Goal: Task Accomplishment & Management: Use online tool/utility

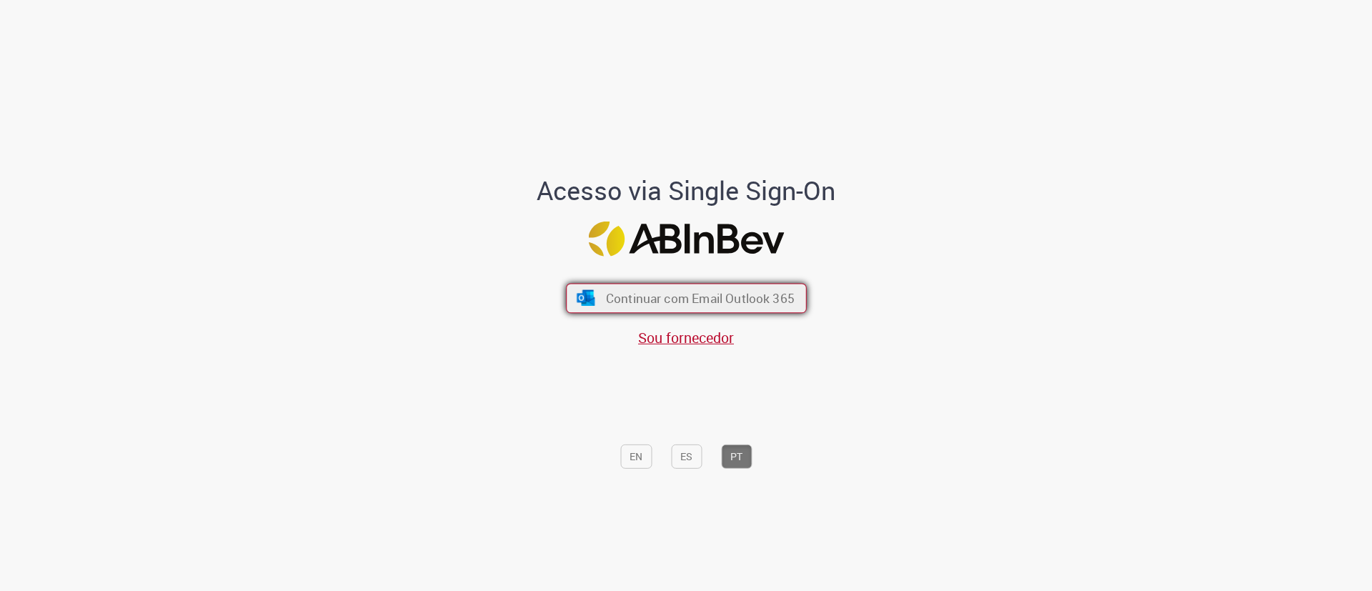
click at [650, 295] on span "Continuar com Email Outlook 365" at bounding box center [699, 298] width 189 height 16
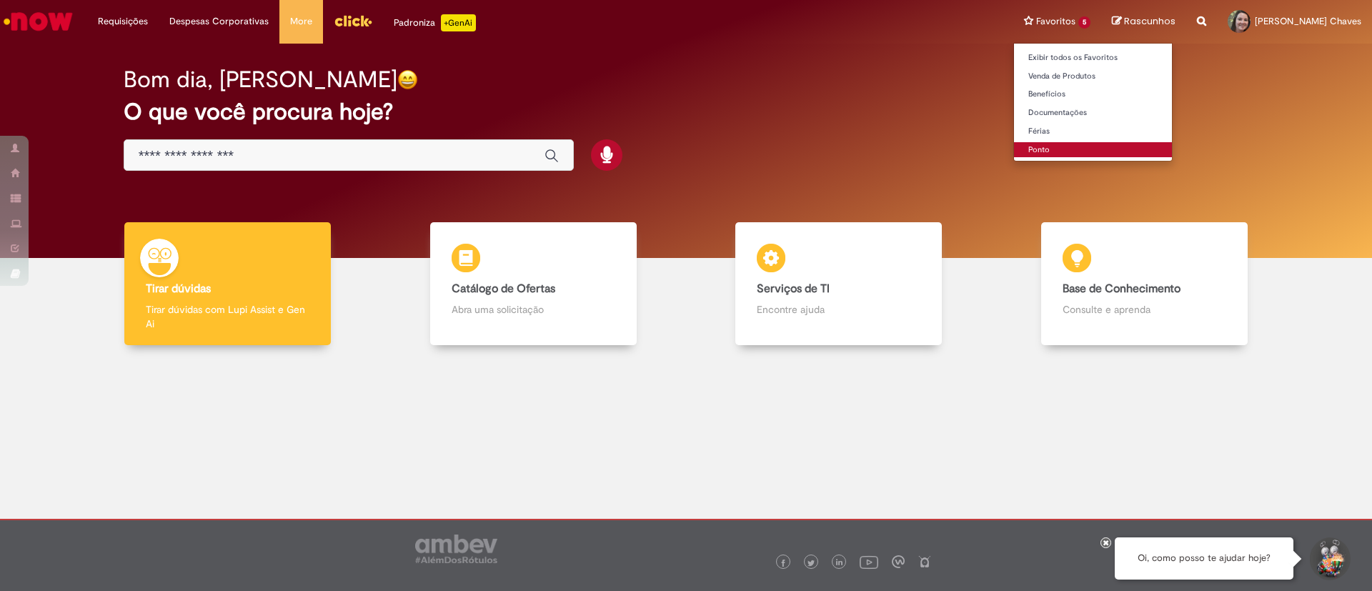
click at [914, 146] on link "Ponto" at bounding box center [1093, 150] width 158 height 16
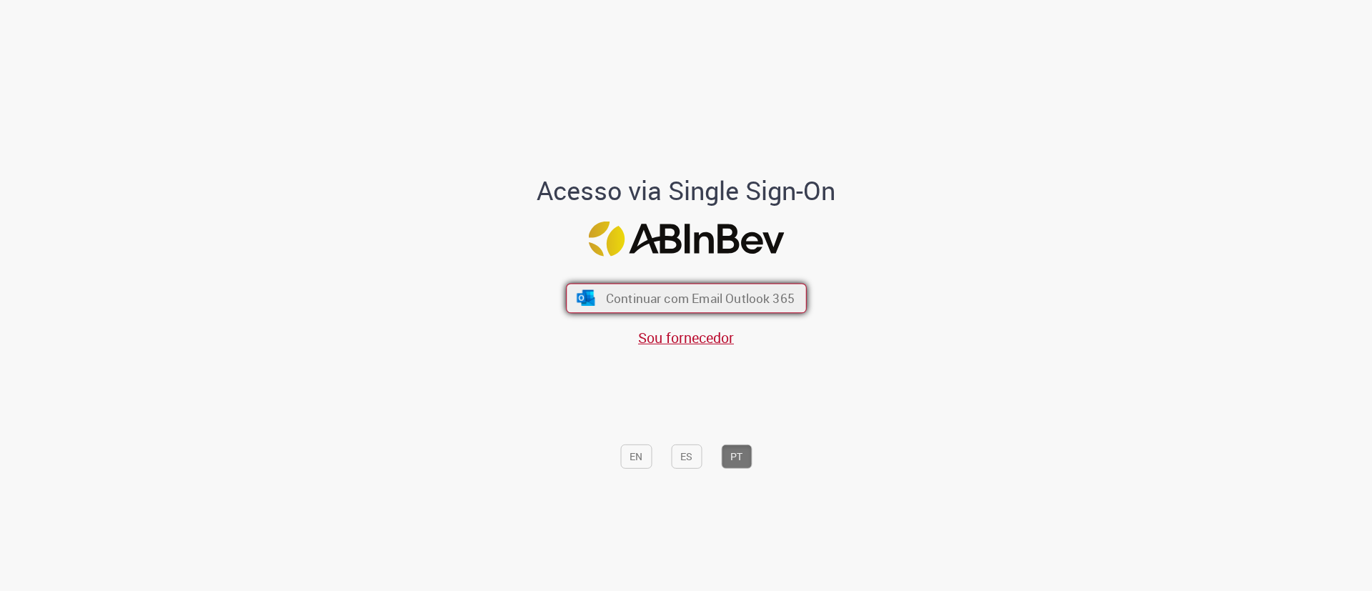
click at [701, 284] on button "Continuar com Email Outlook 365" at bounding box center [686, 298] width 241 height 30
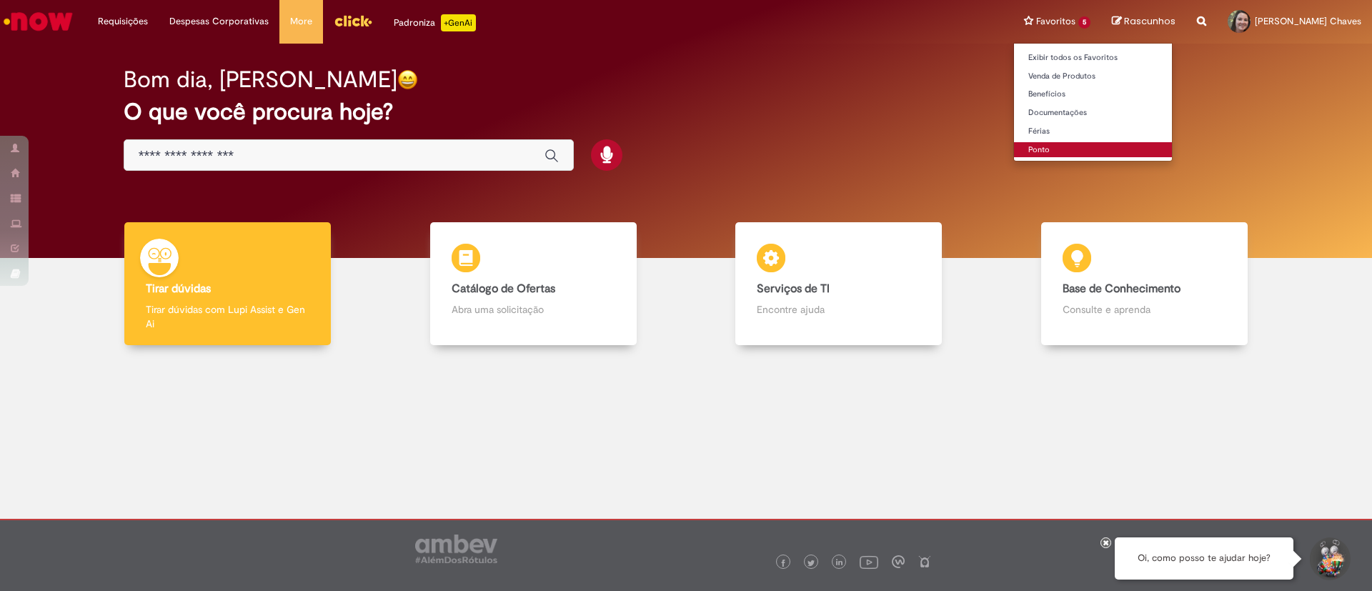
click at [1041, 148] on link "Ponto" at bounding box center [1093, 150] width 158 height 16
